Goal: Transaction & Acquisition: Obtain resource

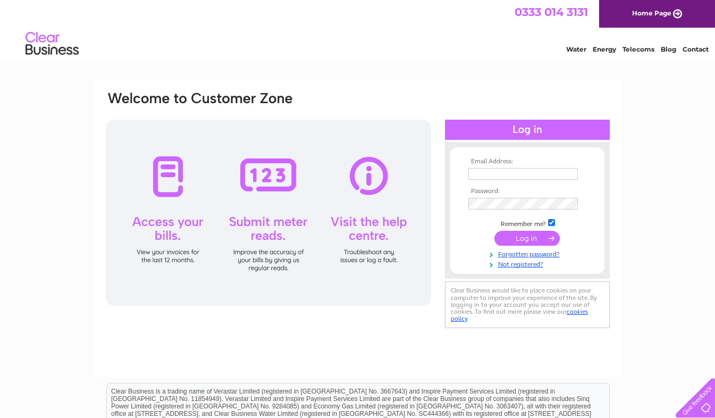
type input "lynn@wwwm.co.uk"
click at [521, 236] on input "submit" at bounding box center [526, 238] width 65 height 15
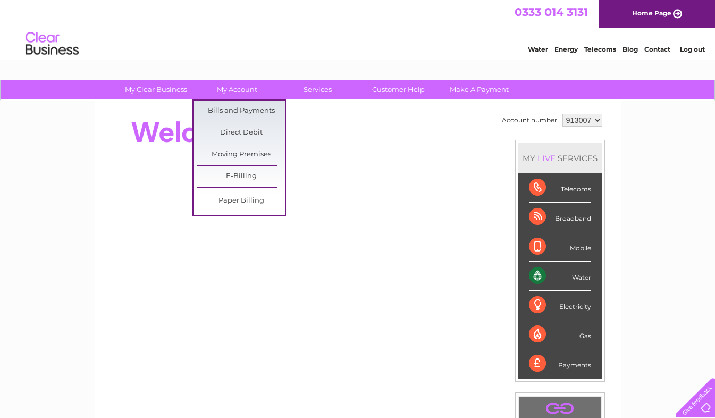
click at [230, 114] on link "Bills and Payments" at bounding box center [241, 110] width 88 height 21
click at [212, 110] on link "Bills and Payments" at bounding box center [241, 110] width 88 height 21
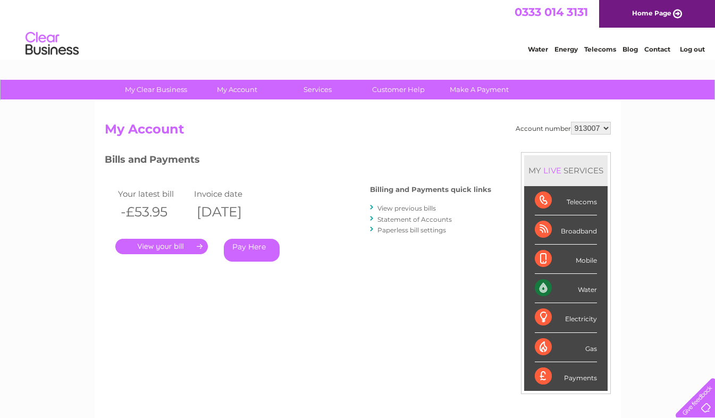
click at [600, 127] on select "913007 914901" at bounding box center [591, 128] width 40 height 13
select select "914901"
click at [571, 122] on select "913007 914901" at bounding box center [591, 128] width 40 height 13
click at [602, 124] on select "913007 914901" at bounding box center [591, 128] width 40 height 13
select select "913007"
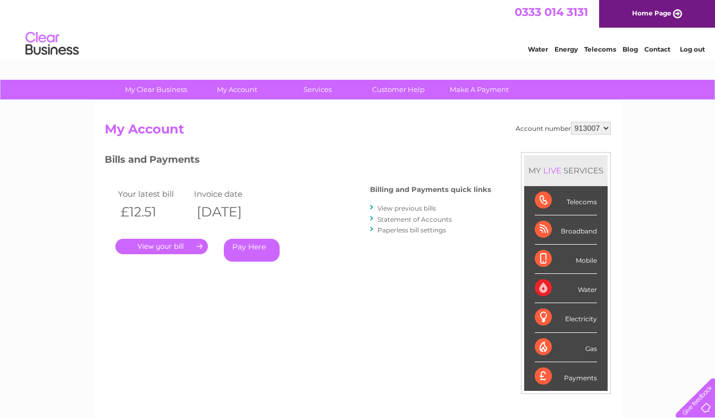
click at [571, 122] on select "913007 914901" at bounding box center [591, 128] width 40 height 13
click at [173, 244] on link "." at bounding box center [161, 246] width 92 height 15
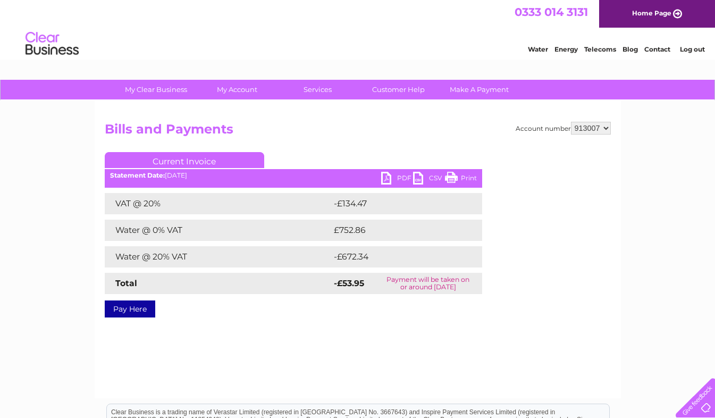
click at [405, 174] on link "PDF" at bounding box center [397, 179] width 32 height 15
